Goal: Information Seeking & Learning: Learn about a topic

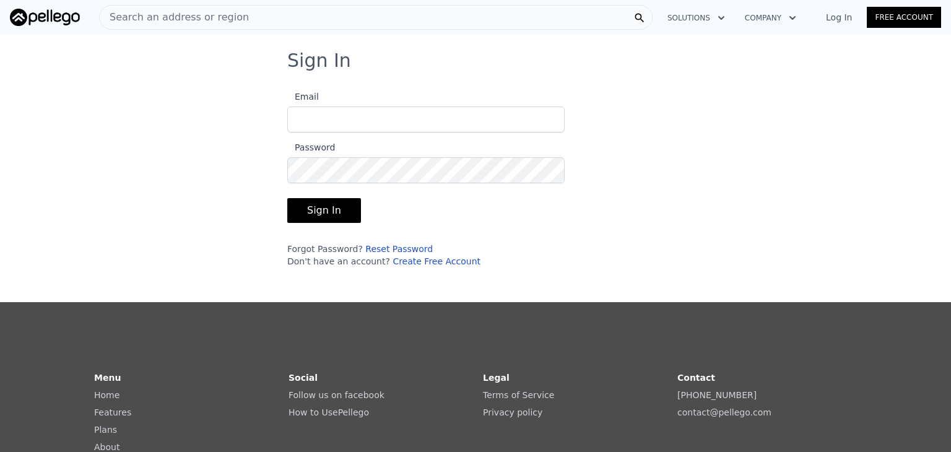
type input "[EMAIL_ADDRESS][DOMAIN_NAME]"
click at [318, 212] on button "Sign In" at bounding box center [324, 210] width 74 height 25
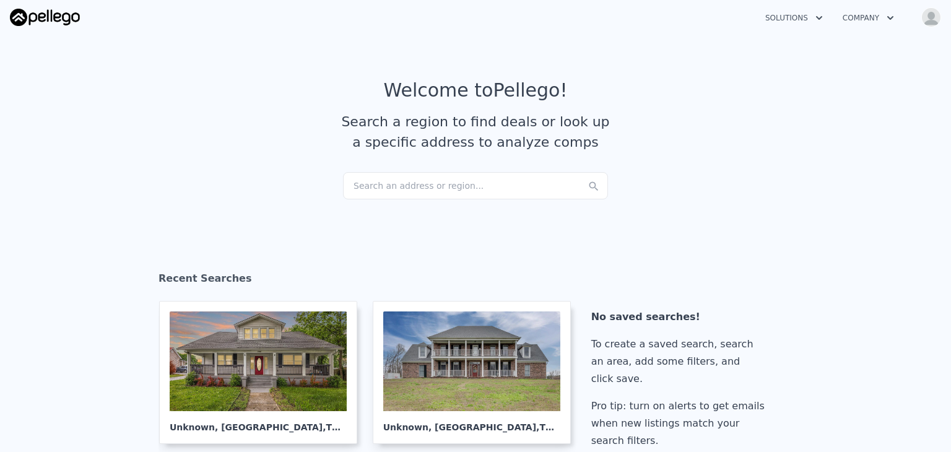
click at [443, 189] on div "Search an address or region..." at bounding box center [475, 185] width 265 height 27
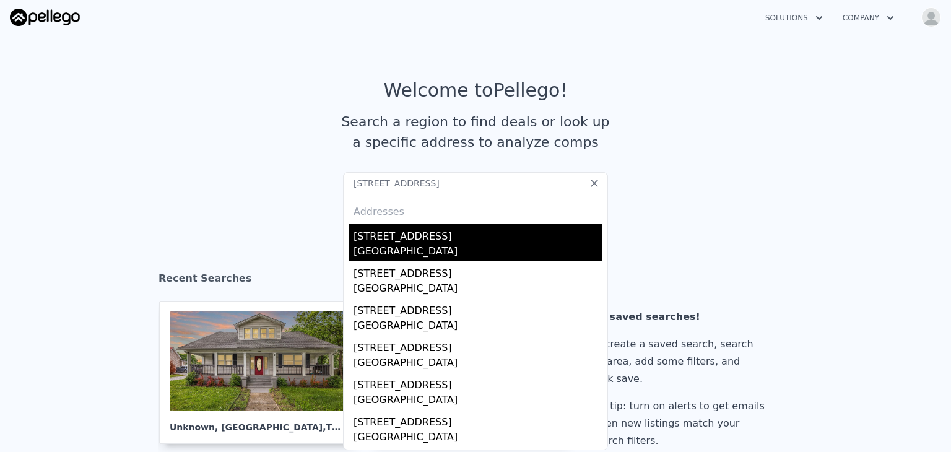
type input "[STREET_ADDRESS]"
click at [384, 236] on div "[STREET_ADDRESS]" at bounding box center [478, 234] width 249 height 20
